Goal: Find specific page/section: Find specific page/section

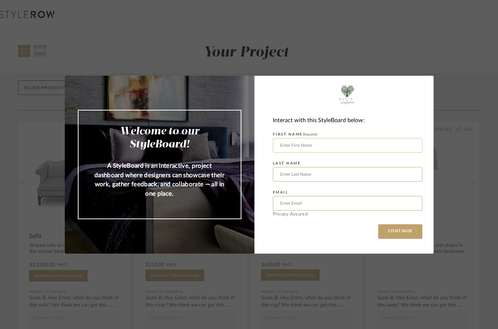
click at [310, 150] on input "text" at bounding box center [348, 145] width 150 height 14
type input "[PERSON_NAME]"
click at [296, 167] on input "text" at bounding box center [348, 174] width 150 height 14
type input "[PERSON_NAME]"
click at [291, 206] on input "text" at bounding box center [348, 203] width 150 height 14
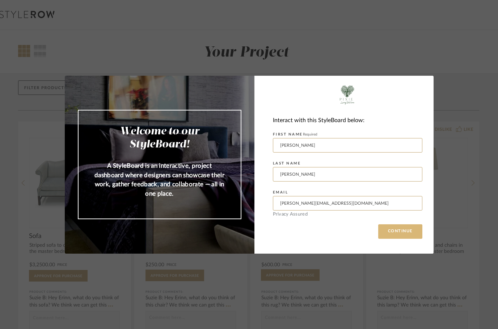
type input "[PERSON_NAME][EMAIL_ADDRESS][DOMAIN_NAME]"
click at [402, 233] on button "CONTINUE" at bounding box center [401, 231] width 44 height 14
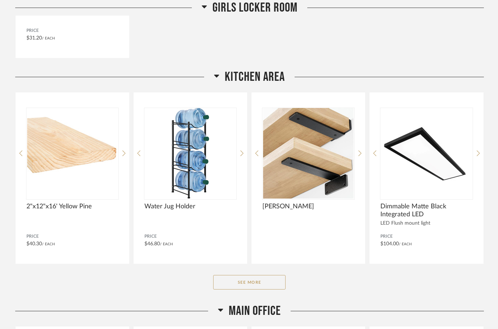
scroll to position [900, 0]
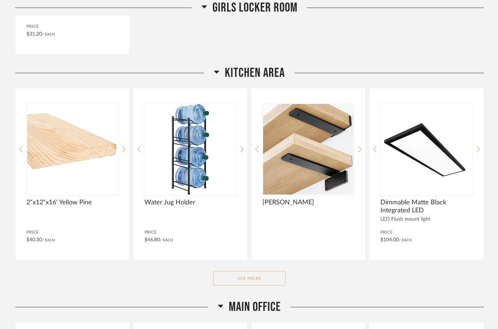
click at [265, 279] on button "See More" at bounding box center [249, 278] width 72 height 14
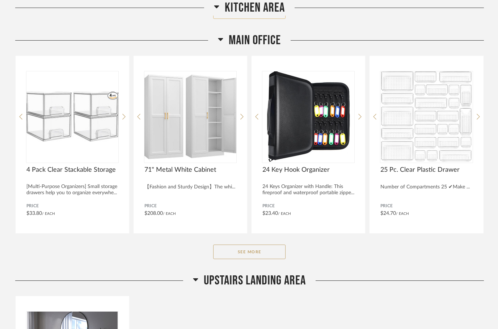
scroll to position [1352, 0]
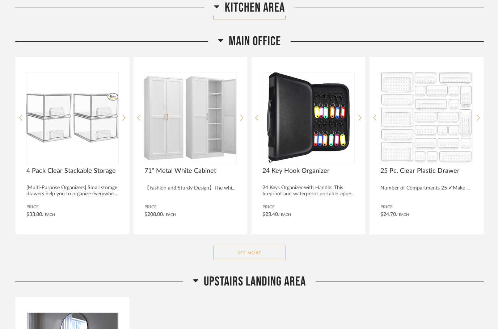
click at [274, 259] on button "See More" at bounding box center [249, 253] width 72 height 14
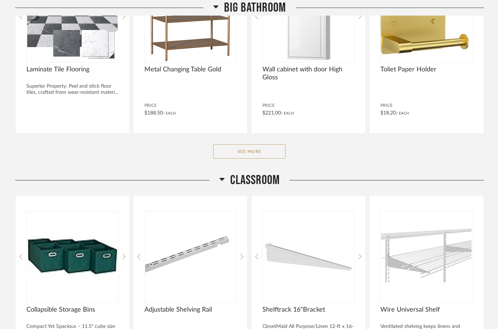
scroll to position [129, 0]
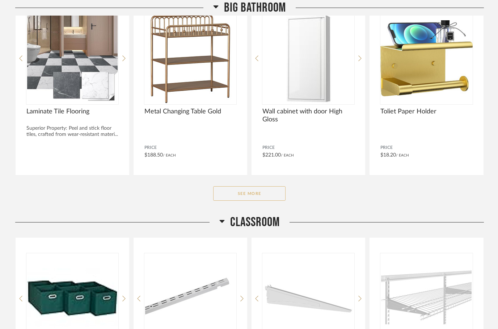
click at [259, 197] on button "See More" at bounding box center [249, 193] width 72 height 14
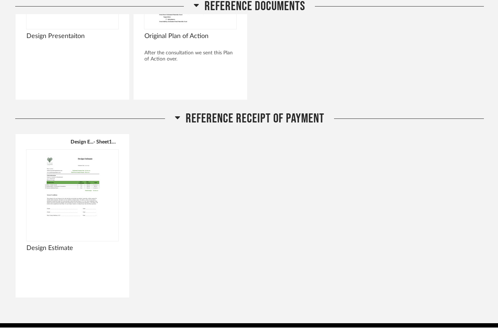
scroll to position [3123, 0]
